Goal: Task Accomplishment & Management: Use online tool/utility

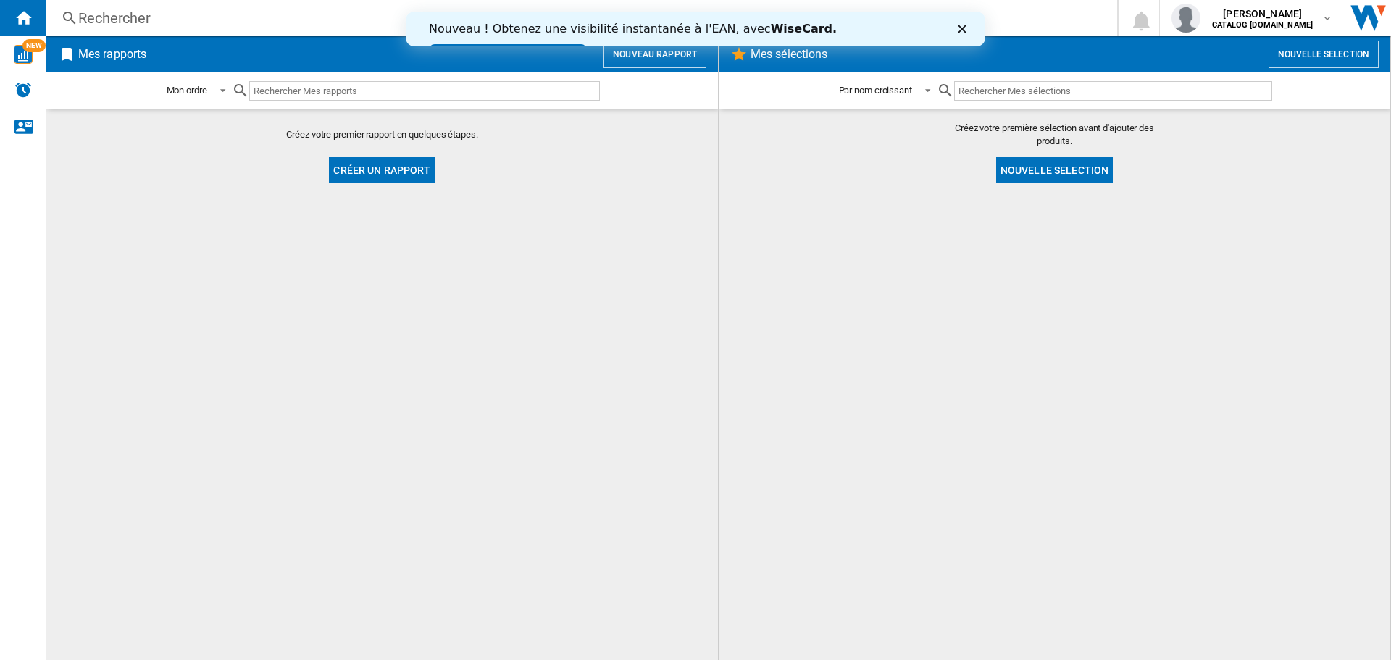
click at [418, 175] on button "Créer un rapport" at bounding box center [382, 170] width 106 height 26
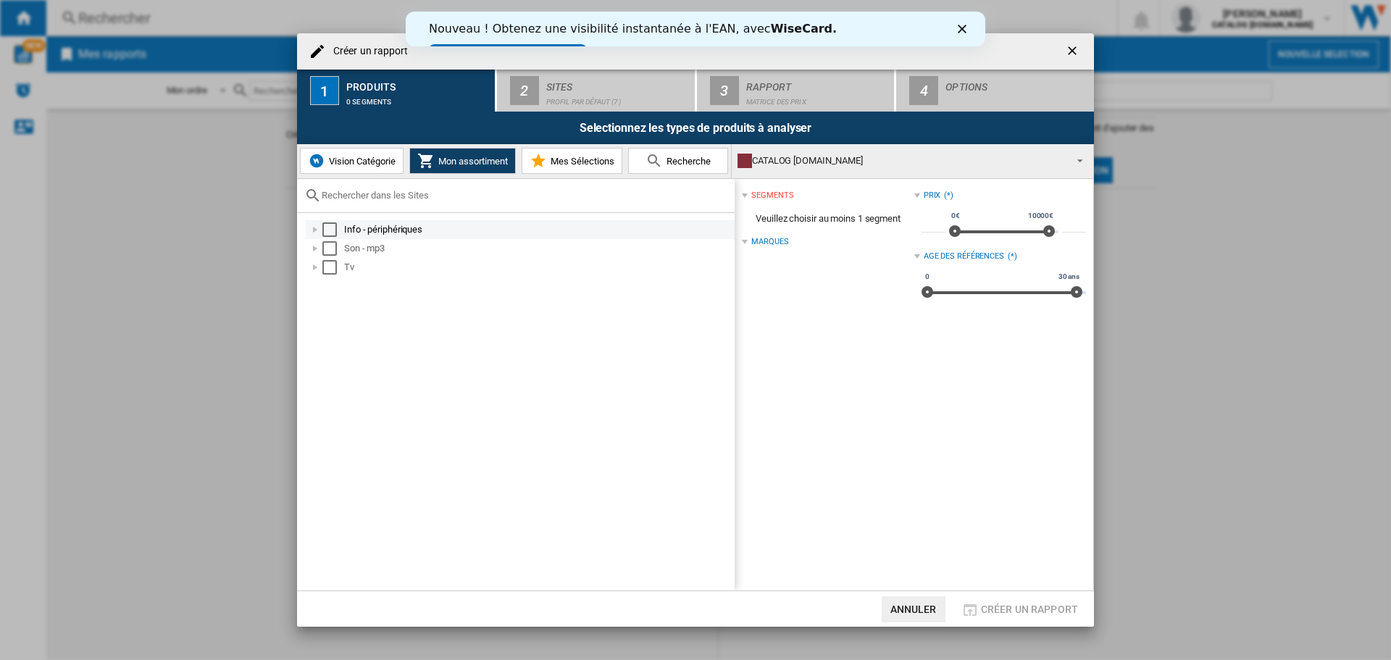
click at [333, 229] on div "Select" at bounding box center [329, 229] width 14 height 14
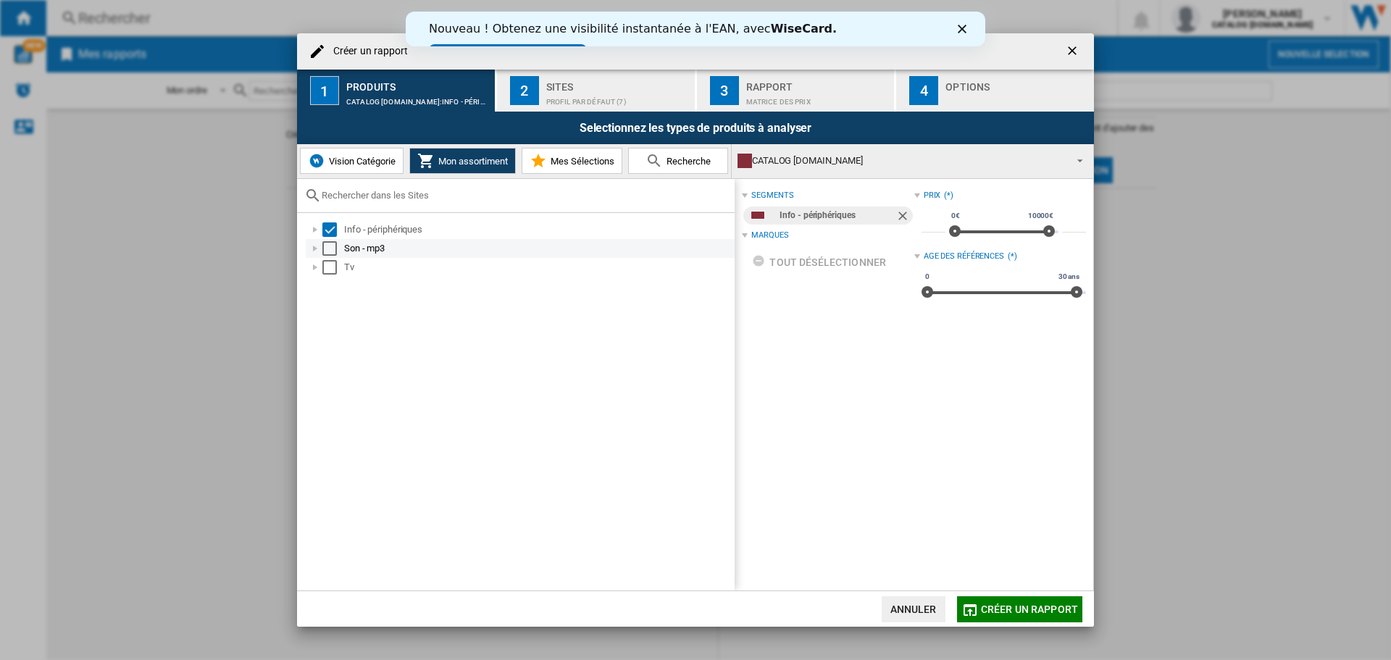
click at [334, 254] on div "Select" at bounding box center [329, 248] width 14 height 14
click at [331, 270] on div "Select" at bounding box center [329, 267] width 14 height 14
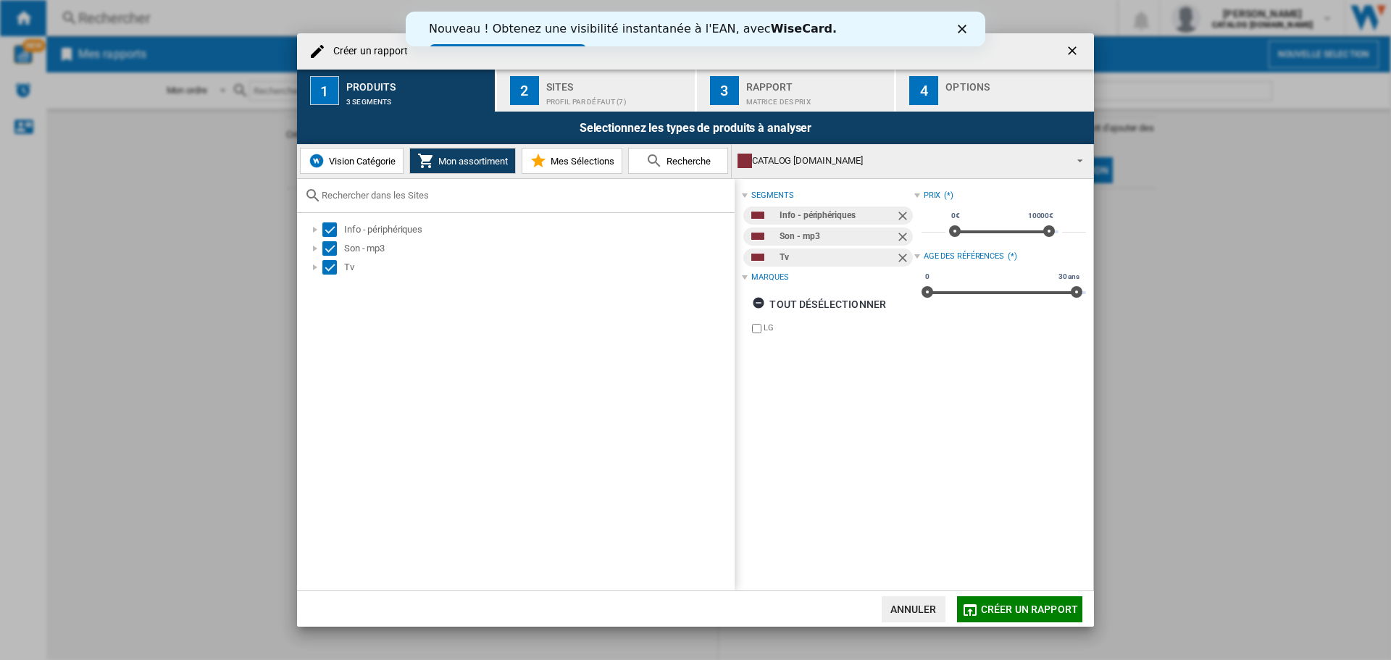
click at [549, 129] on div "Selectionnez les types de produits à analyser" at bounding box center [695, 128] width 797 height 33
click at [595, 93] on div "Profil par défaut (7)" at bounding box center [617, 98] width 143 height 15
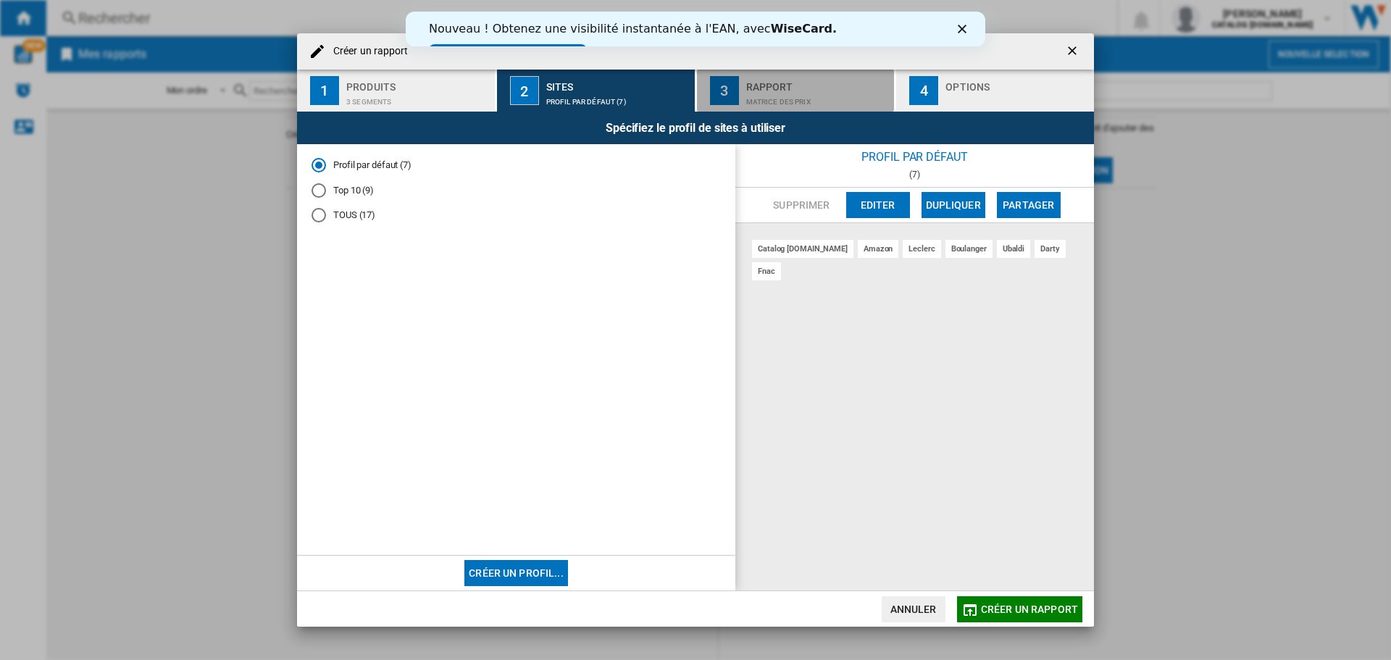
click at [759, 80] on div "Rapport" at bounding box center [817, 82] width 143 height 15
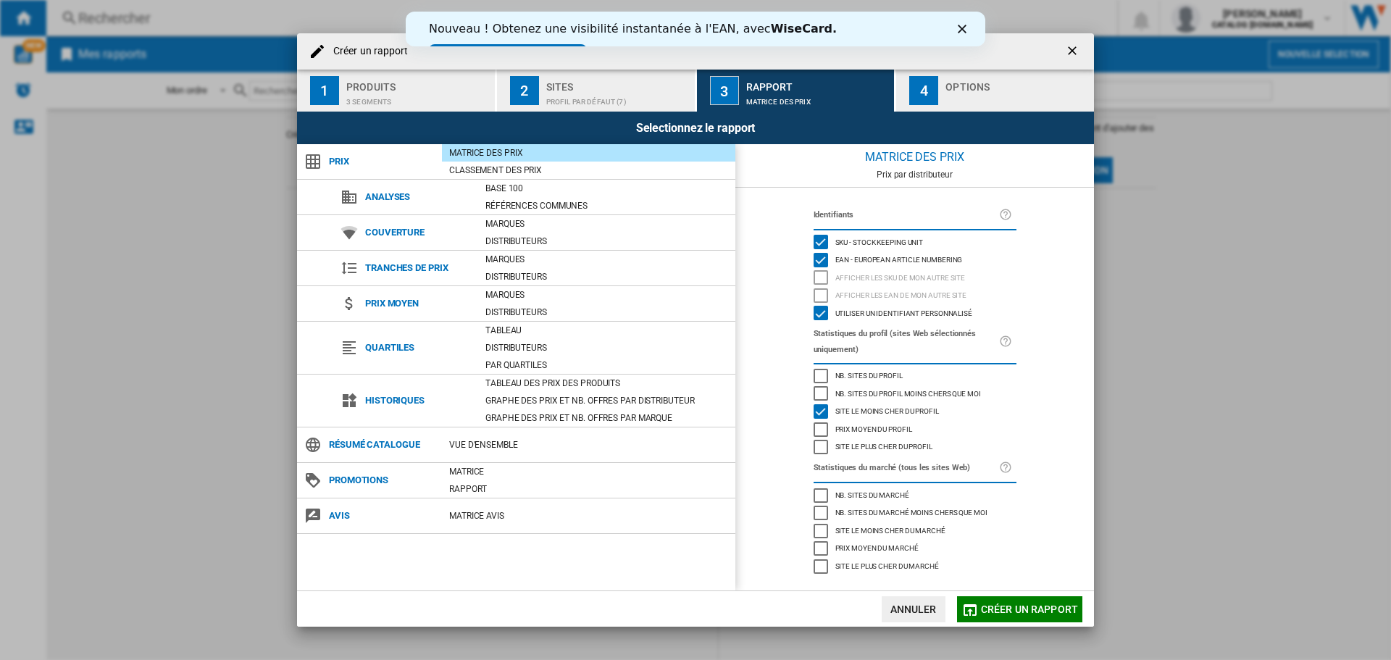
click at [960, 95] on div "button" at bounding box center [1016, 98] width 143 height 15
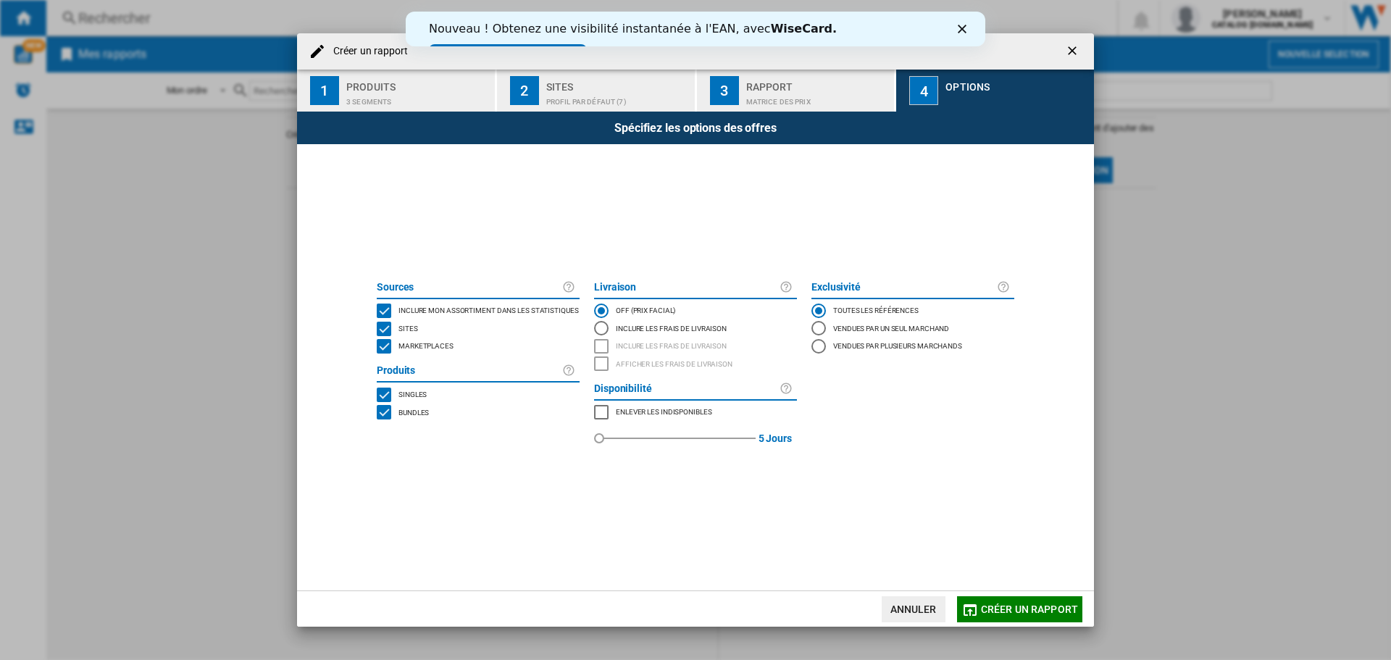
click at [390, 340] on div "MARKETPLACES" at bounding box center [384, 346] width 14 height 14
click at [998, 613] on span "Créer un rapport" at bounding box center [1029, 609] width 97 height 12
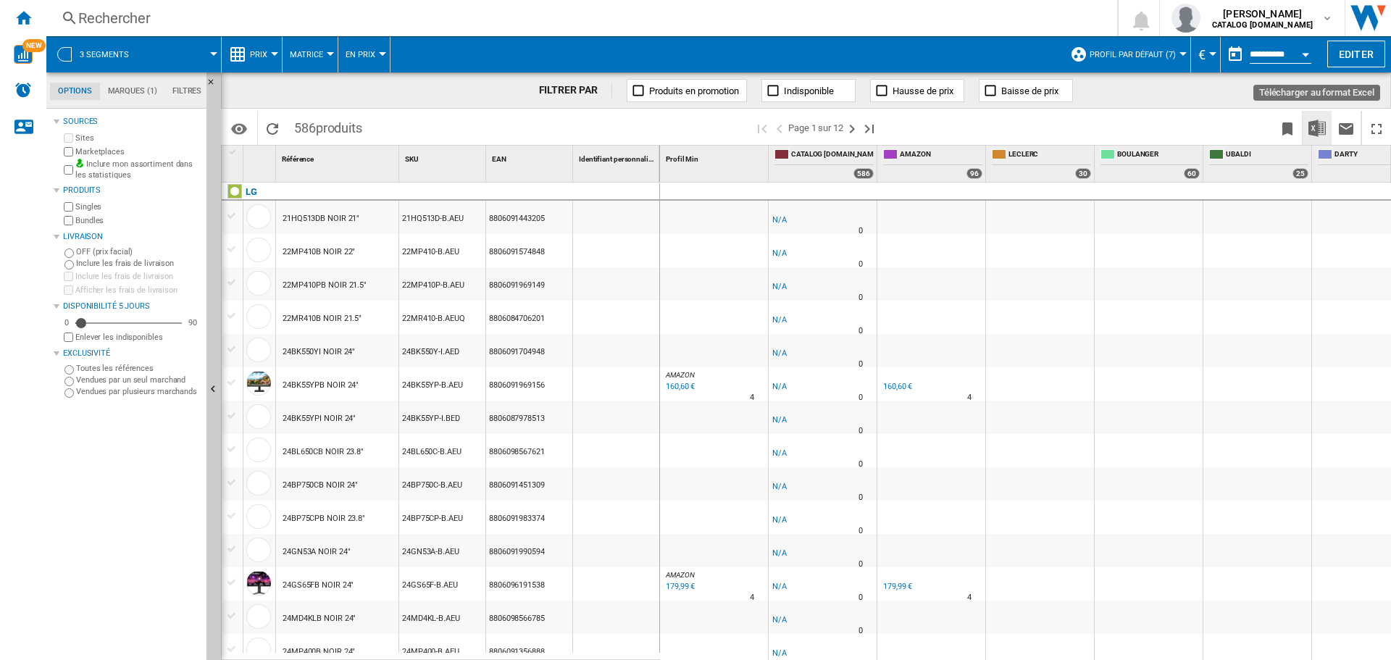
click at [1323, 127] on img "Télécharger au format Excel" at bounding box center [1316, 128] width 17 height 17
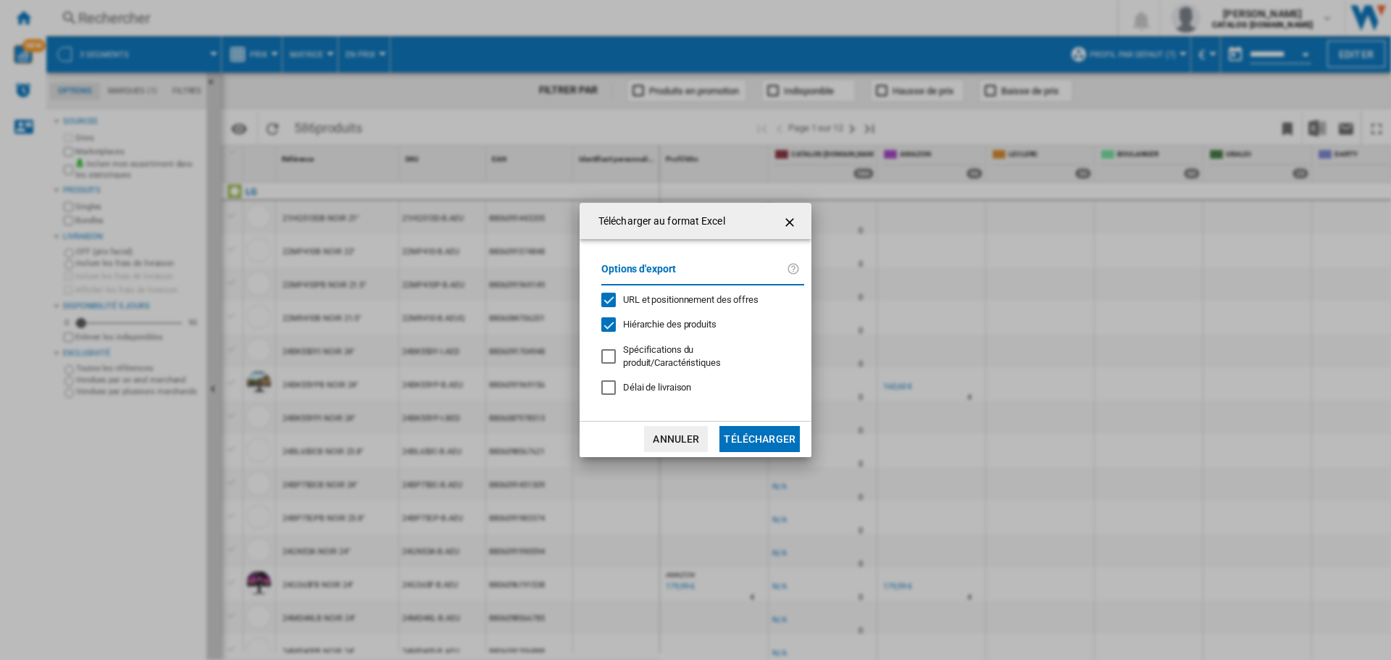
click at [779, 427] on md-dialog-actions "Annuler Télécharger" at bounding box center [695, 439] width 232 height 36
click at [779, 430] on button "Télécharger" at bounding box center [759, 439] width 80 height 26
